Goal: Task Accomplishment & Management: Manage account settings

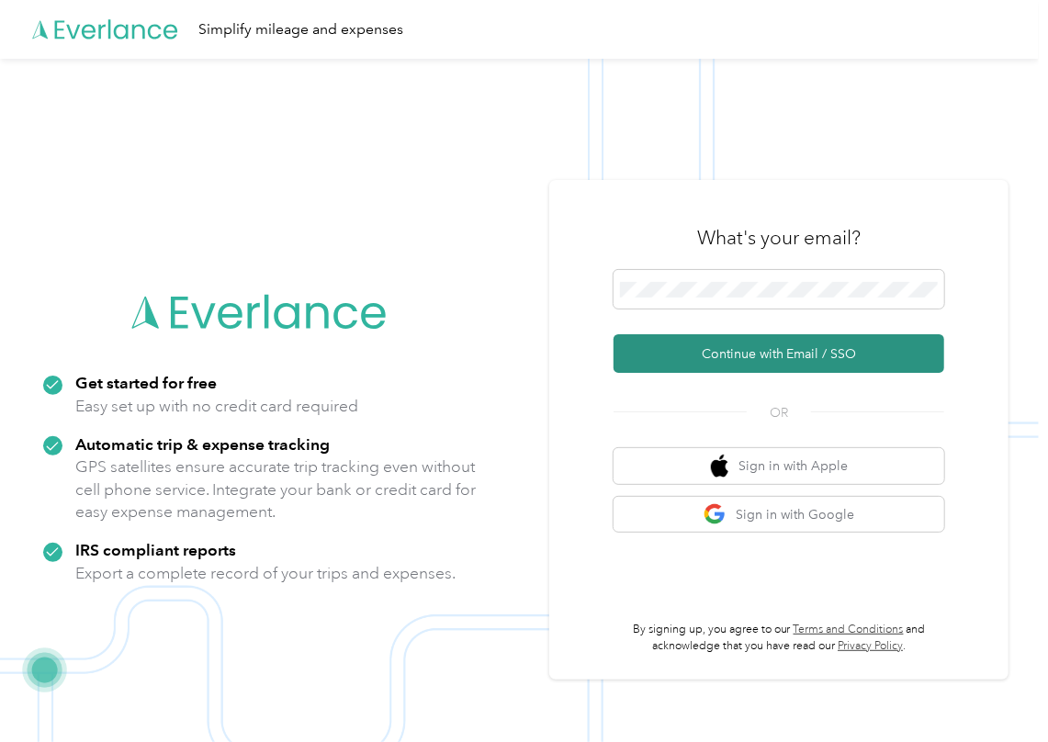
click at [700, 354] on button "Continue with Email / SSO" at bounding box center [778, 353] width 331 height 39
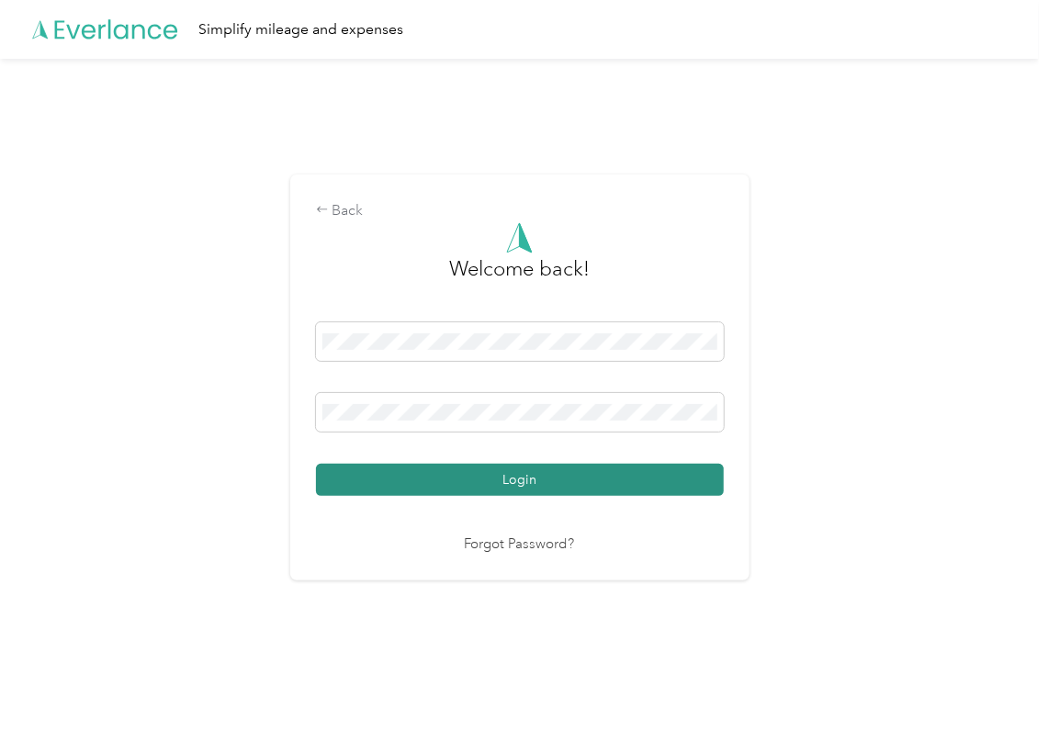
click at [375, 467] on button "Login" at bounding box center [520, 480] width 408 height 32
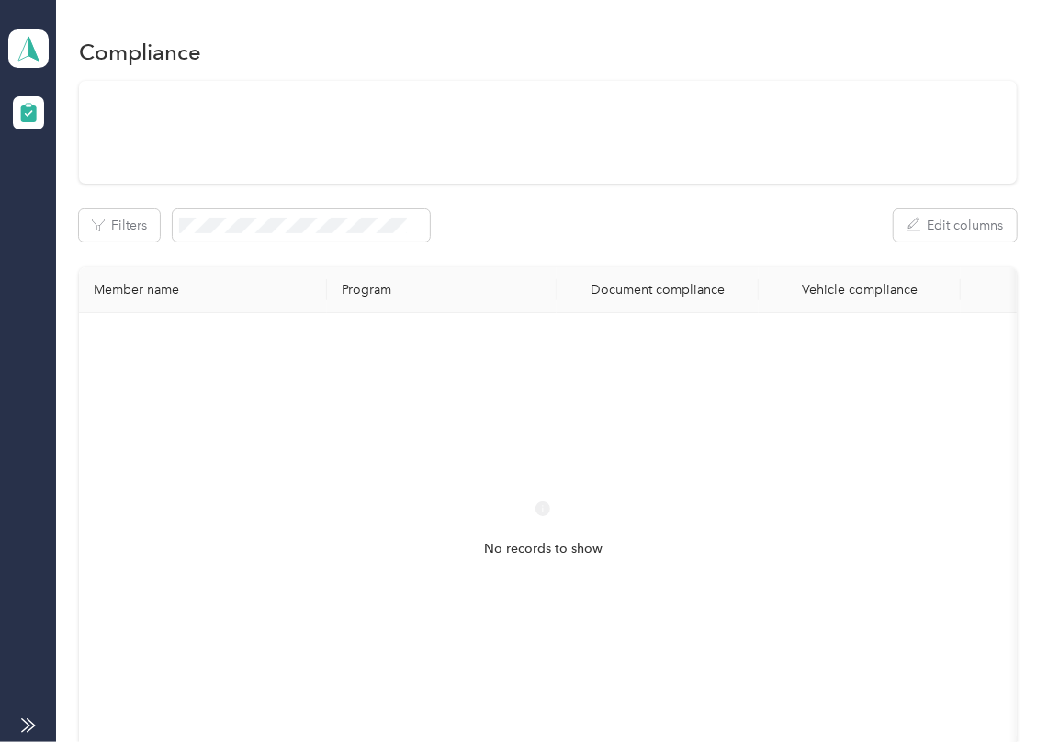
drag, startPoint x: 551, startPoint y: 309, endPoint x: 526, endPoint y: 290, distance: 30.9
click at [551, 309] on div "Filters Edit columns Member name Program Document compliance Vehicle compliance…" at bounding box center [548, 431] width 938 height 700
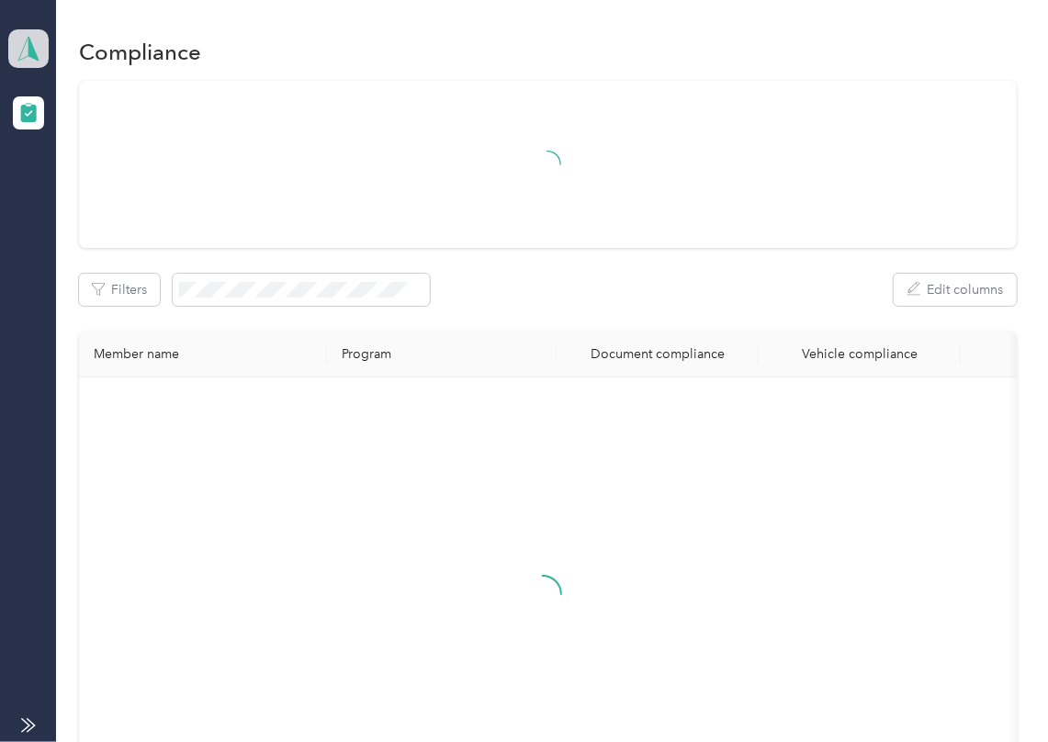
click at [22, 50] on icon at bounding box center [28, 49] width 20 height 24
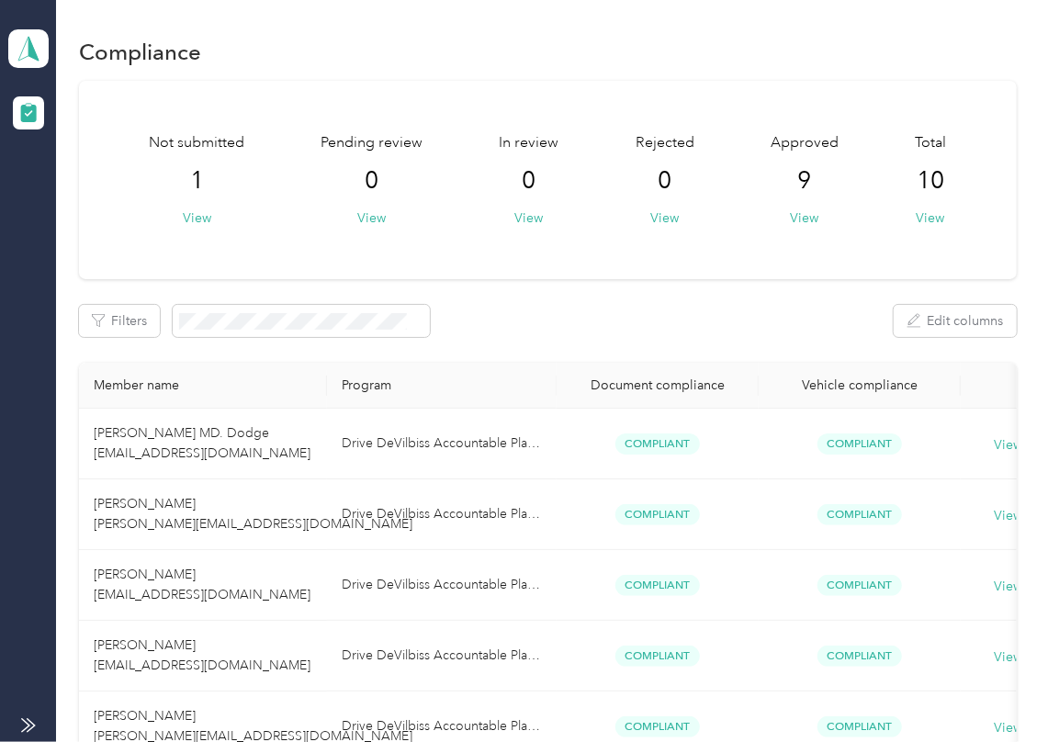
click at [51, 186] on div "Log out" at bounding box center [59, 192] width 71 height 19
